Goal: Information Seeking & Learning: Learn about a topic

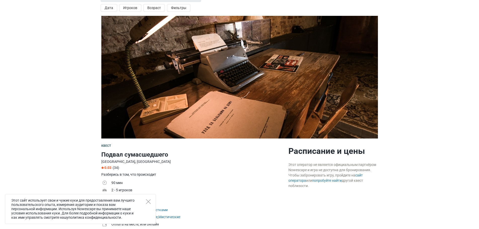
scroll to position [25, 0]
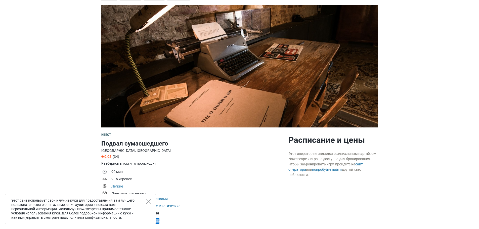
click at [146, 202] on div "Этот сайт использует свои и чужие куки для предоставления вам лучшего пользоват…" at bounding box center [80, 209] width 151 height 30
click at [147, 202] on icon "Close" at bounding box center [148, 201] width 5 height 5
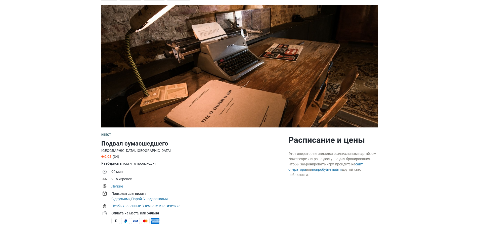
scroll to position [0, 0]
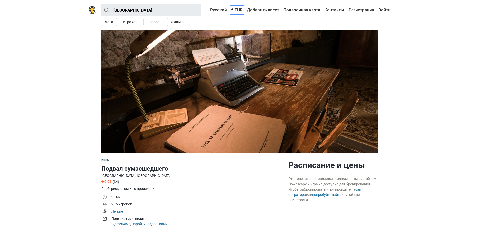
click at [236, 10] on link "€ EUR" at bounding box center [237, 10] width 14 height 9
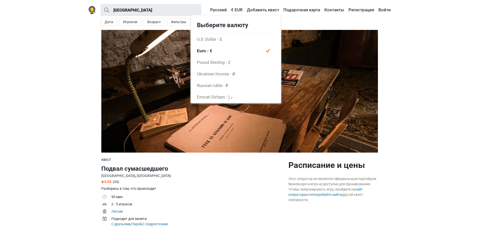
click at [380, 82] on section at bounding box center [239, 91] width 479 height 123
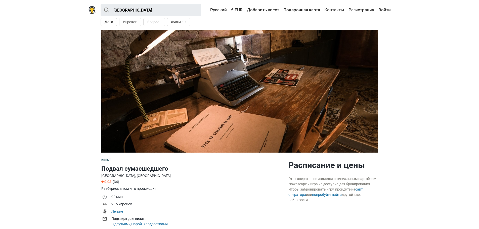
click at [231, 99] on img at bounding box center [239, 91] width 277 height 123
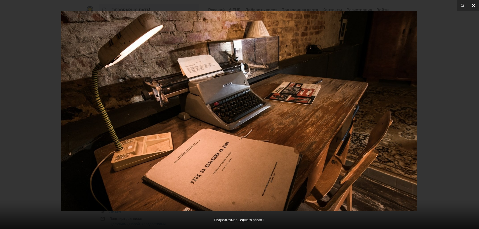
click at [475, 4] on div "1 / 1 Подвал сумасшедшего photo 1" at bounding box center [239, 114] width 479 height 229
click at [472, 4] on icon at bounding box center [473, 6] width 6 height 6
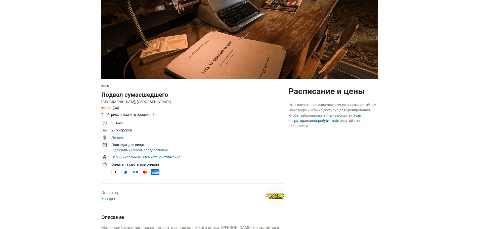
scroll to position [75, 0]
